Goal: Understand process/instructions

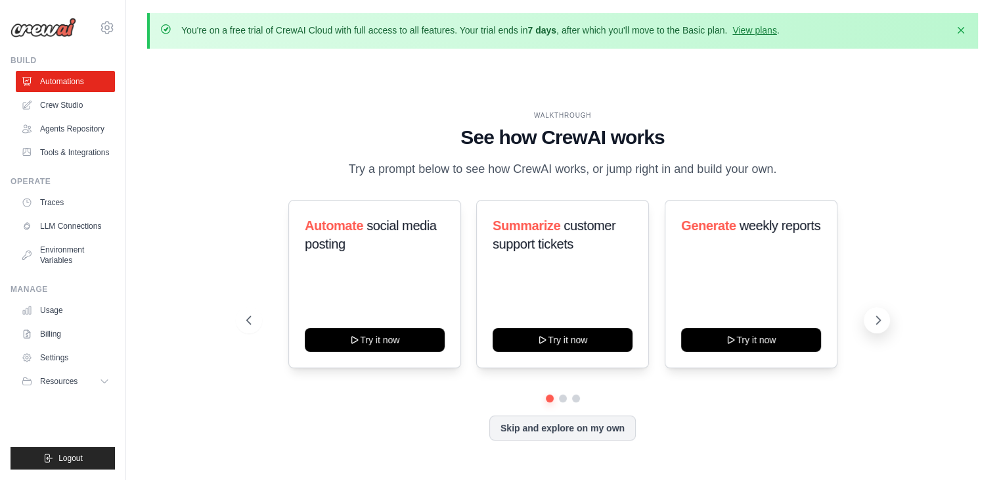
click at [872, 322] on icon at bounding box center [878, 319] width 13 height 13
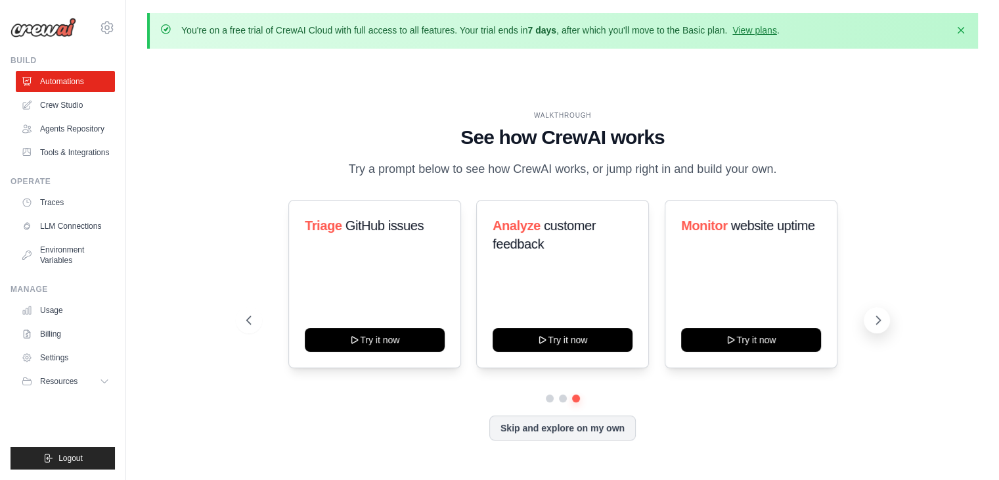
click at [872, 322] on icon at bounding box center [878, 319] width 13 height 13
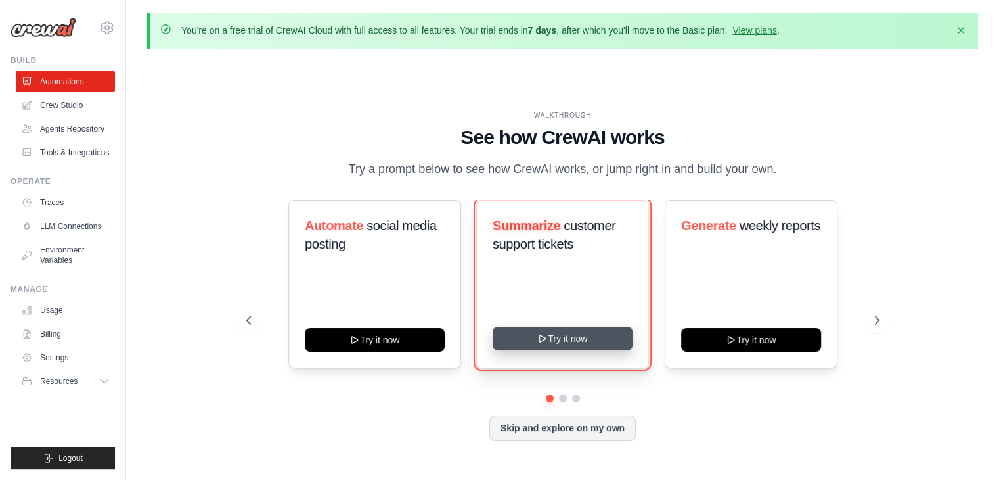
click at [576, 338] on button "Try it now" at bounding box center [563, 339] width 140 height 24
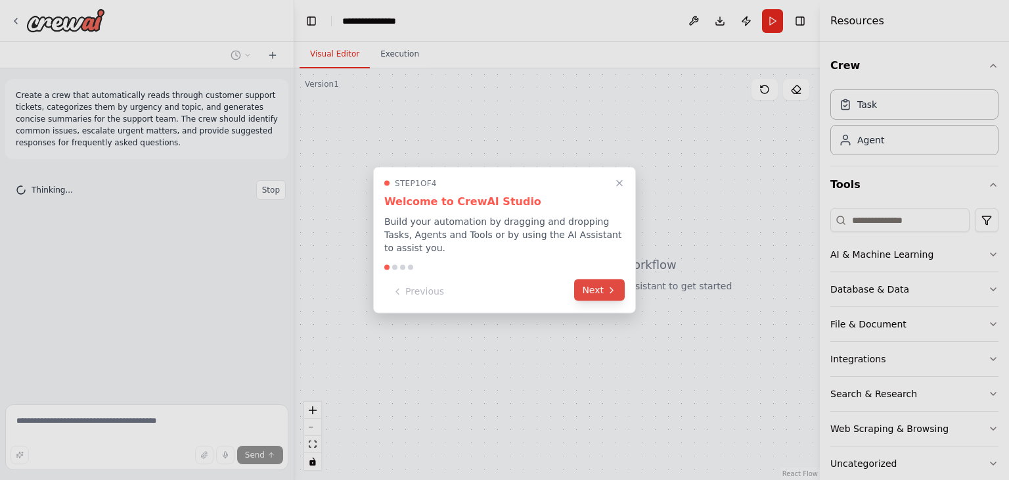
click at [602, 279] on button "Next" at bounding box center [599, 290] width 51 height 22
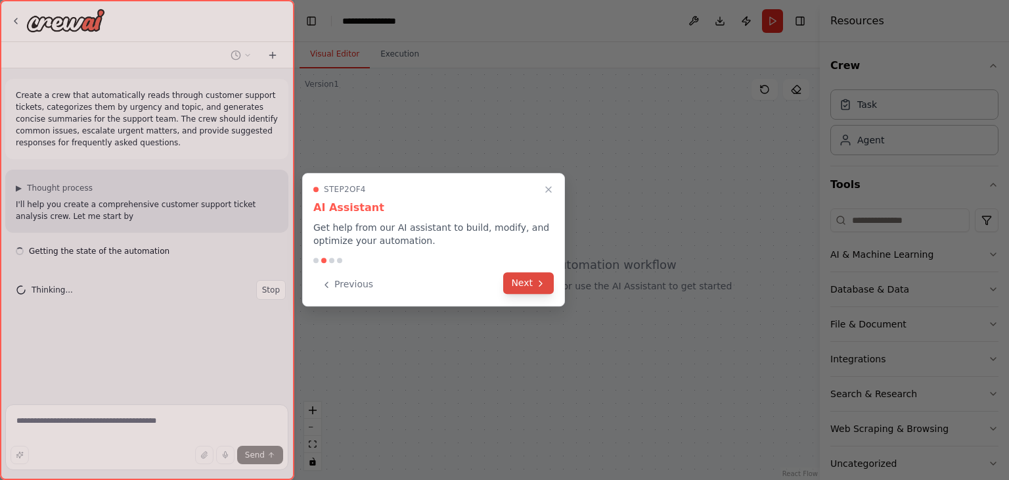
click at [534, 285] on button "Next" at bounding box center [528, 283] width 51 height 22
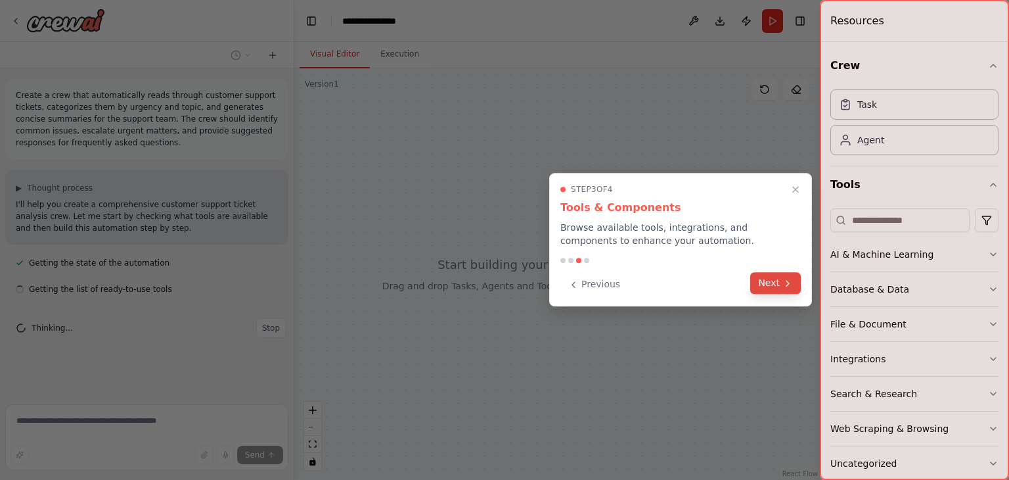
click at [777, 286] on button "Next" at bounding box center [775, 283] width 51 height 22
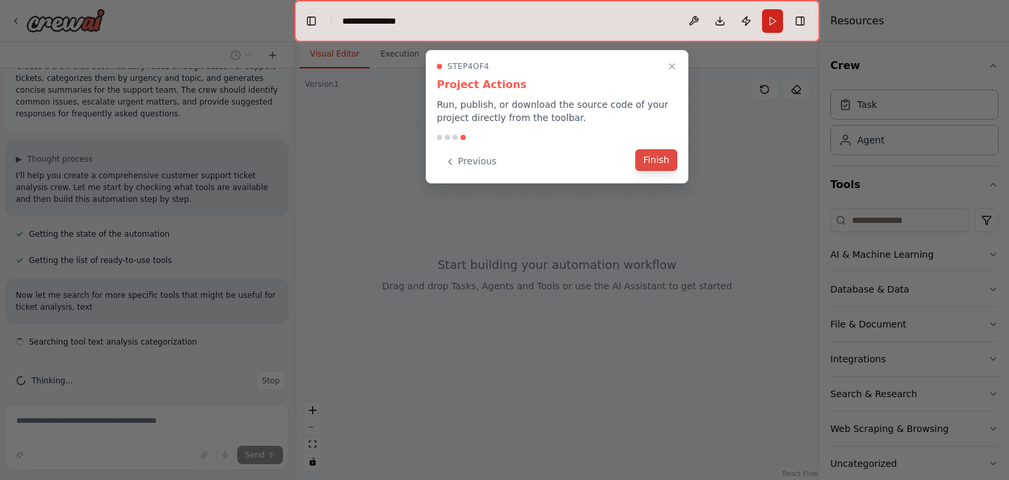
scroll to position [40, 0]
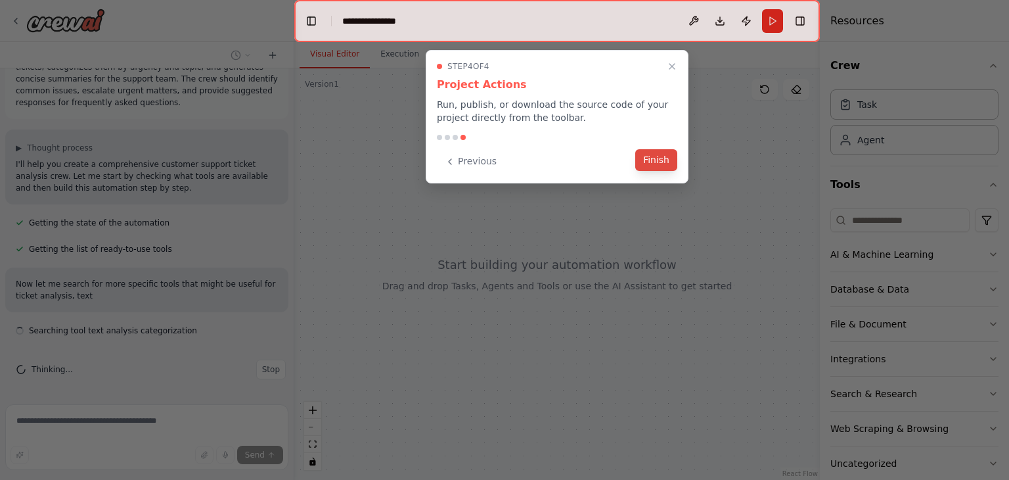
click at [656, 157] on button "Finish" at bounding box center [656, 160] width 42 height 22
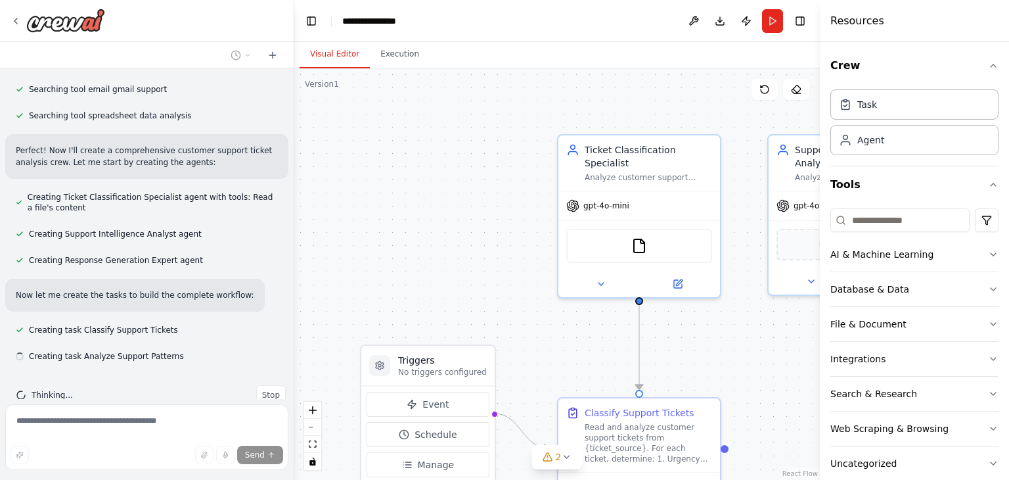
scroll to position [334, 0]
